Goal: Use online tool/utility: Utilize a website feature to perform a specific function

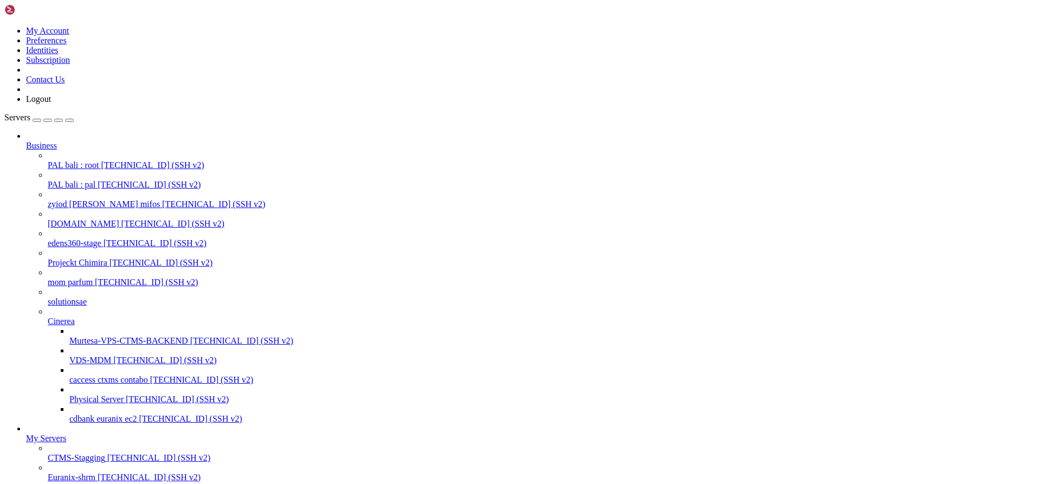
scroll to position [183, 0]
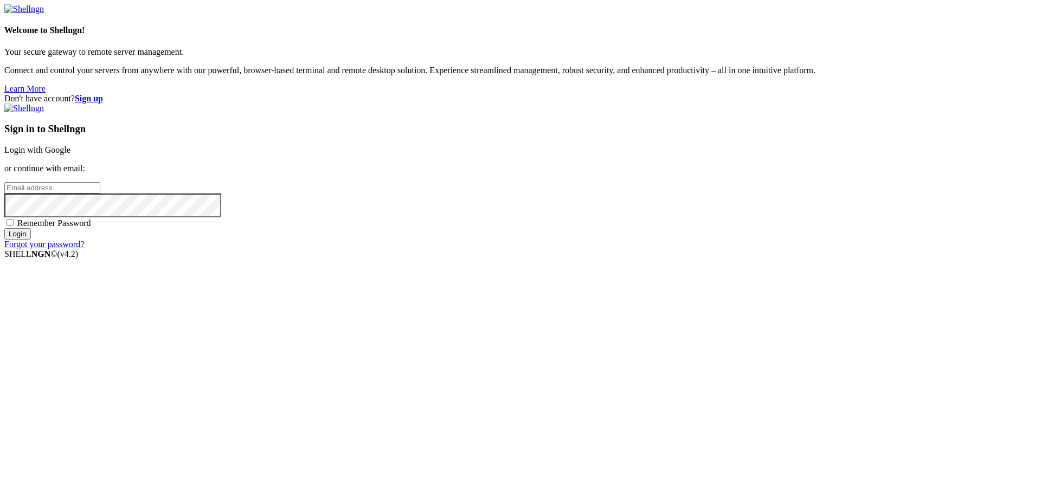
click at [70, 155] on link "Login with Google" at bounding box center [37, 149] width 66 height 9
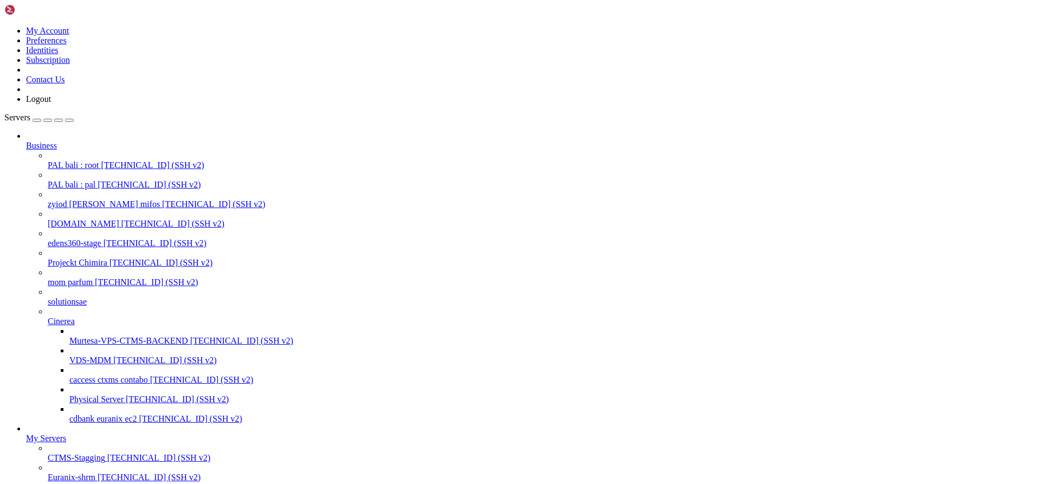
click at [113, 356] on span "[TECHNICAL_ID] (SSH v2)" at bounding box center [164, 360] width 103 height 9
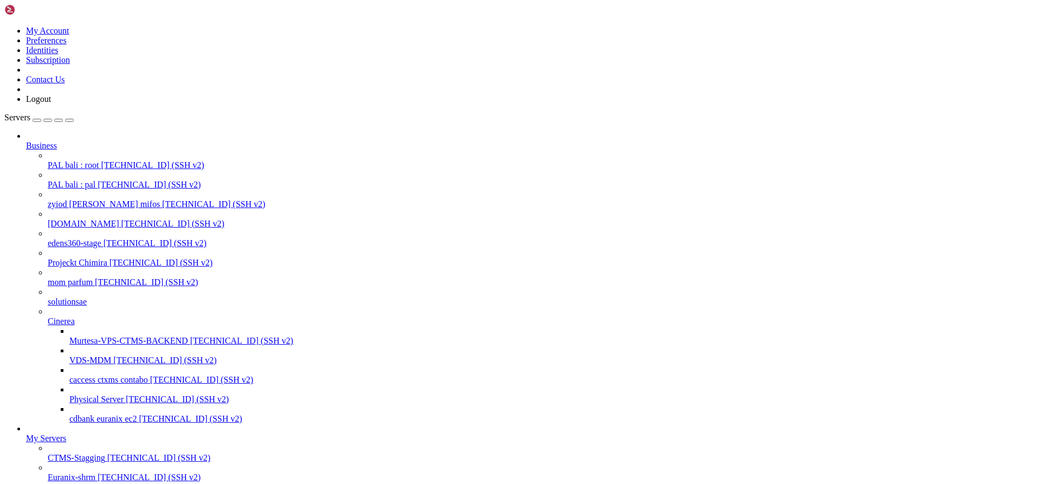
drag, startPoint x: 42, startPoint y: 1210, endPoint x: 139, endPoint y: 1209, distance: 97.1
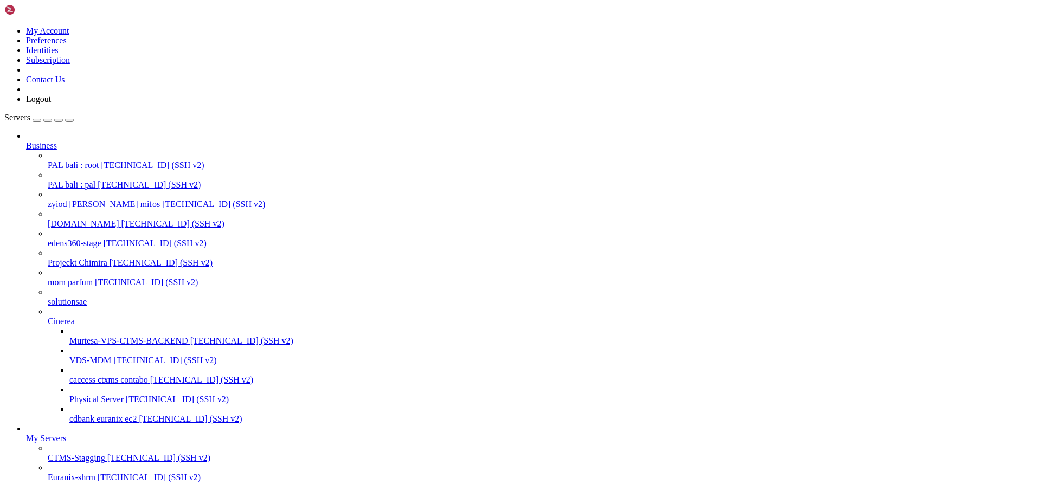
scroll to position [1164, 0]
